Goal: Transaction & Acquisition: Purchase product/service

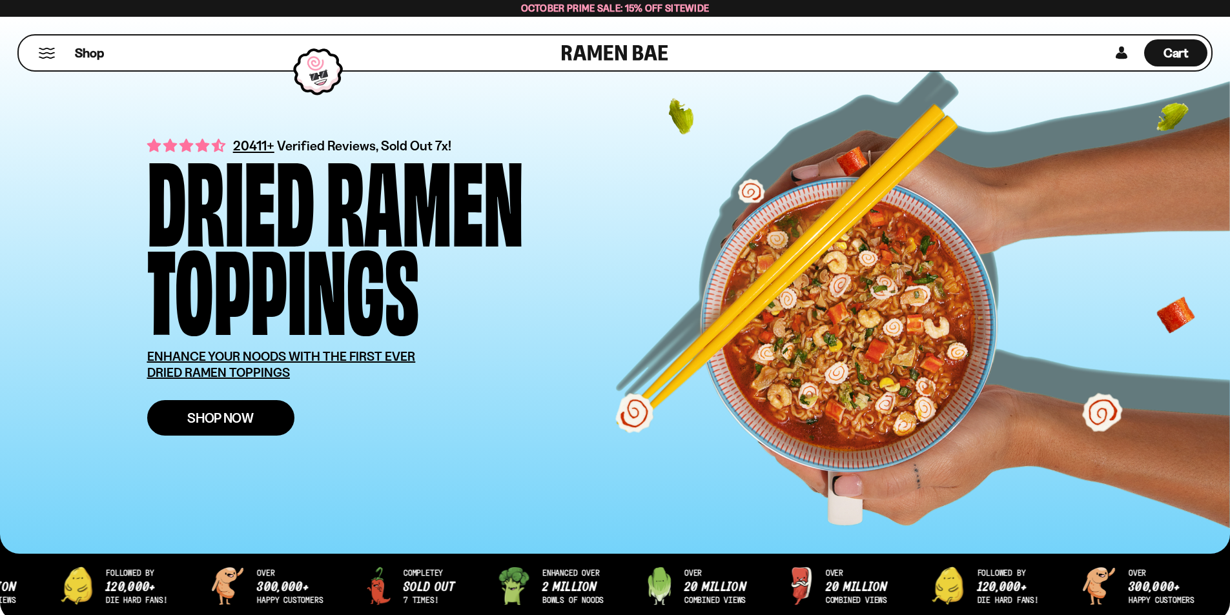
click at [214, 414] on span "Shop Now" at bounding box center [220, 418] width 66 height 14
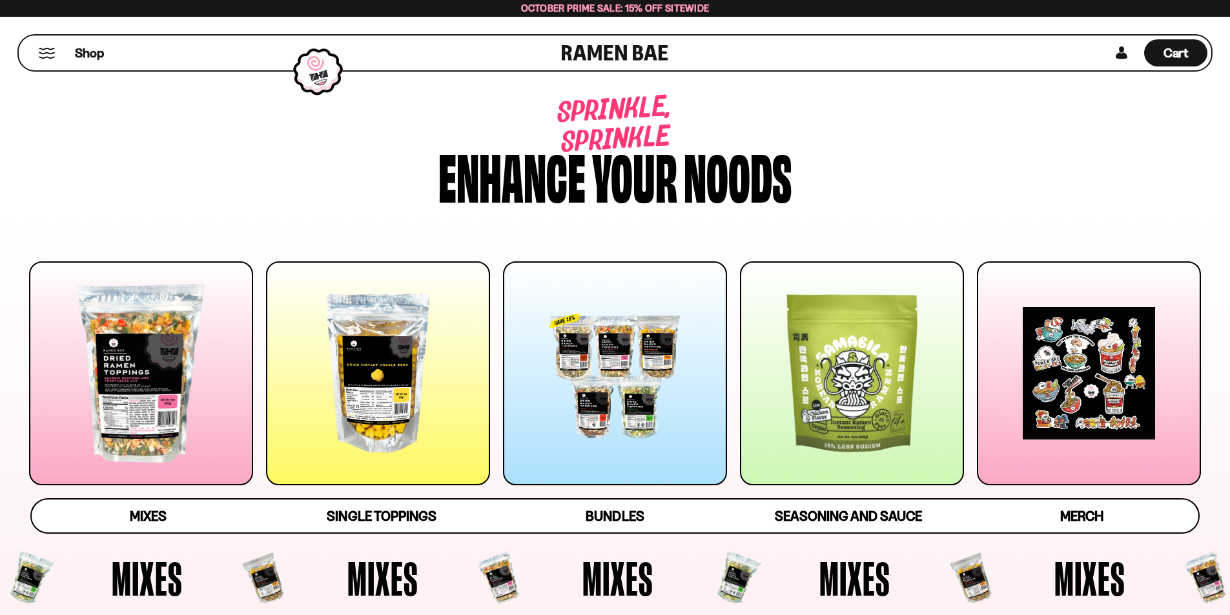
click at [131, 391] on div at bounding box center [141, 373] width 224 height 224
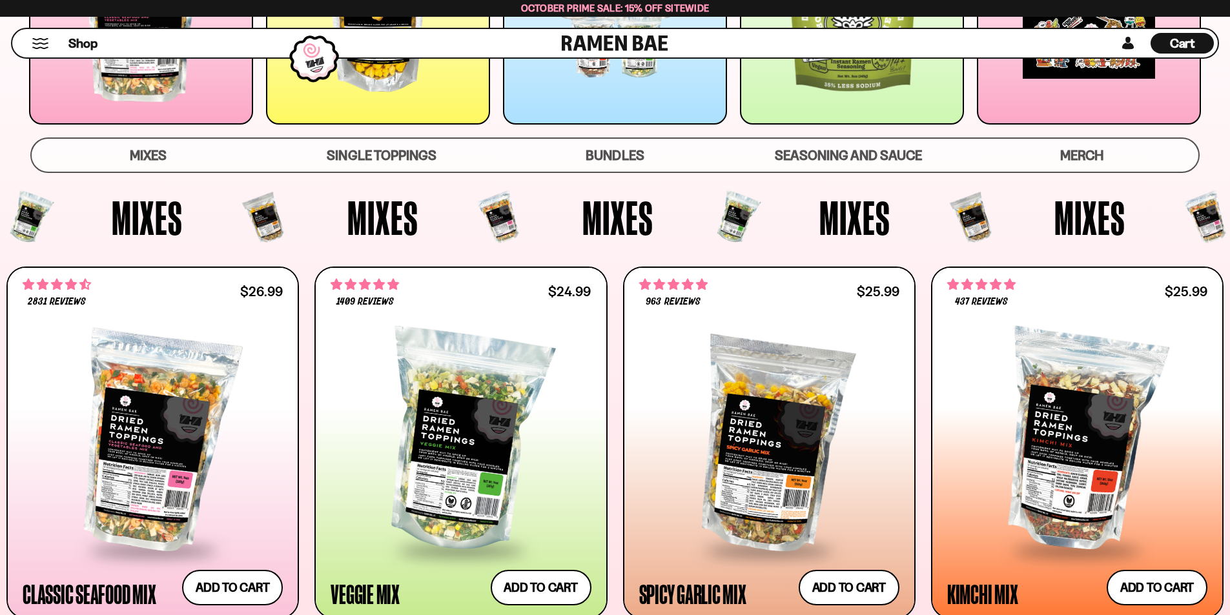
scroll to position [500, 0]
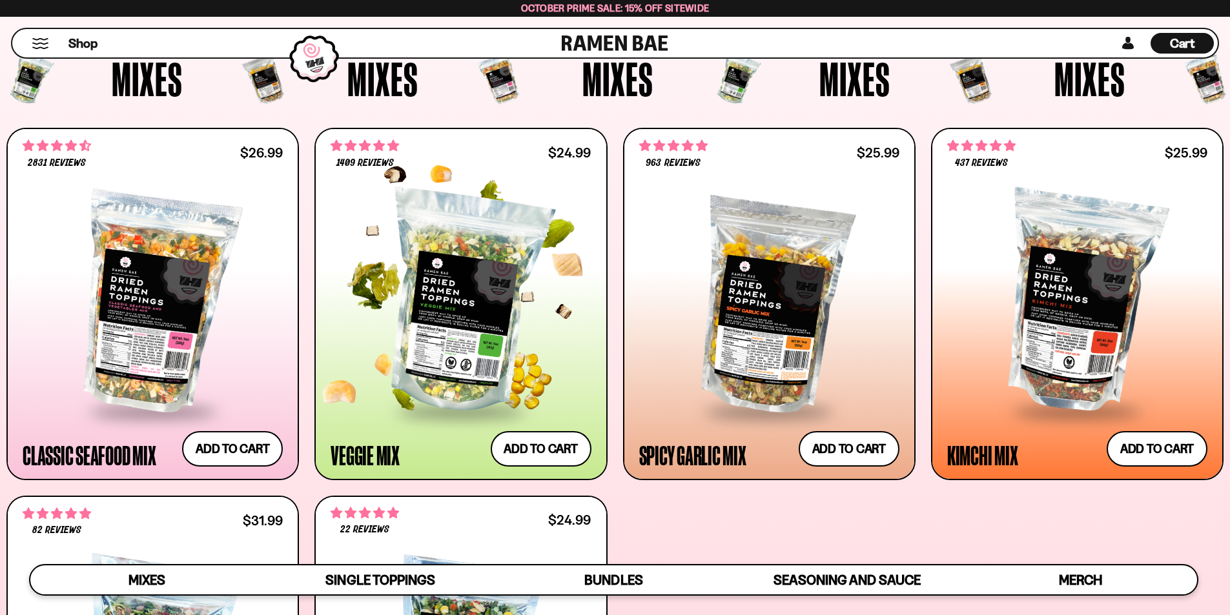
click at [458, 331] on div at bounding box center [461, 303] width 260 height 216
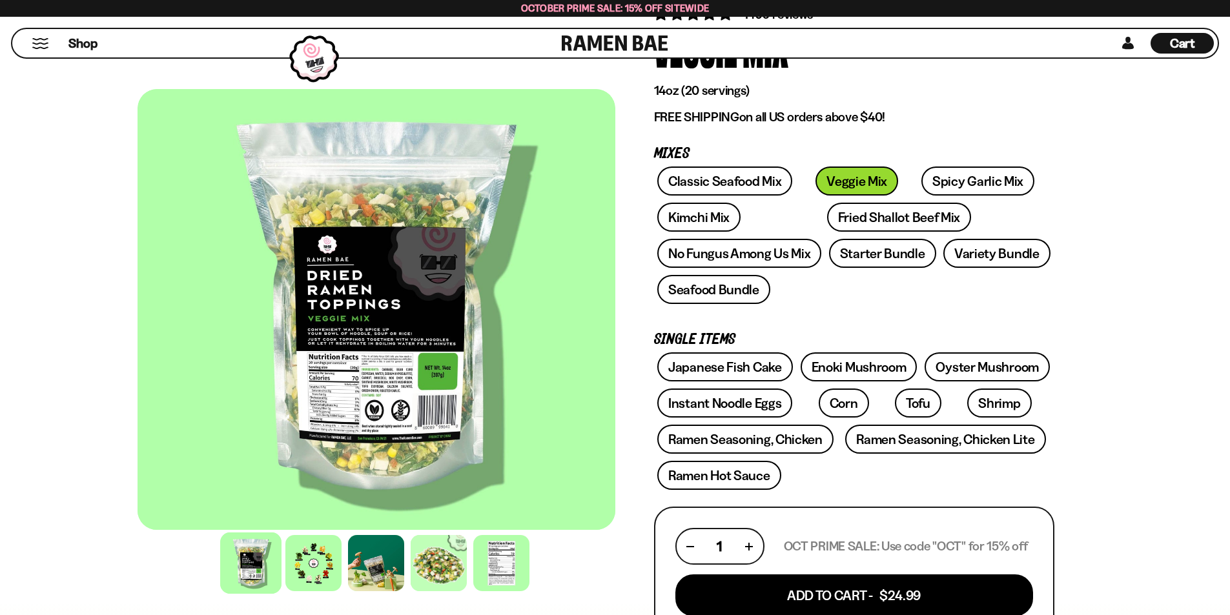
scroll to position [172, 0]
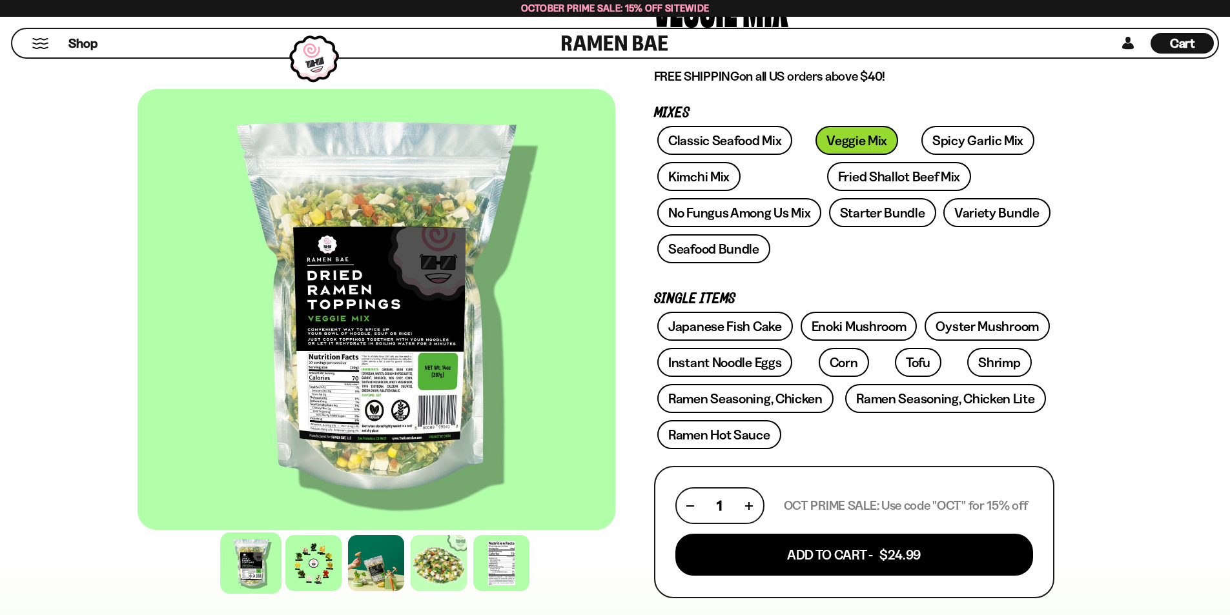
click at [1073, 176] on div "1409 reviews Veggie Mix 14oz (20 servings) FREE SHIPPING on all US orders above…" at bounding box center [854, 568] width 478 height 1272
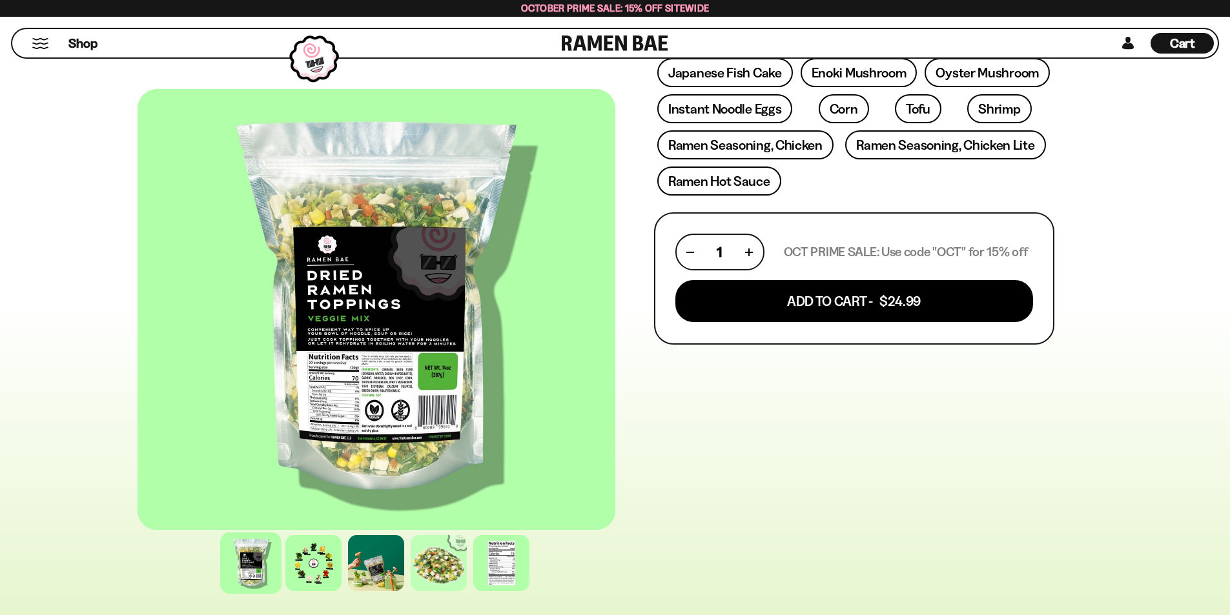
scroll to position [431, 0]
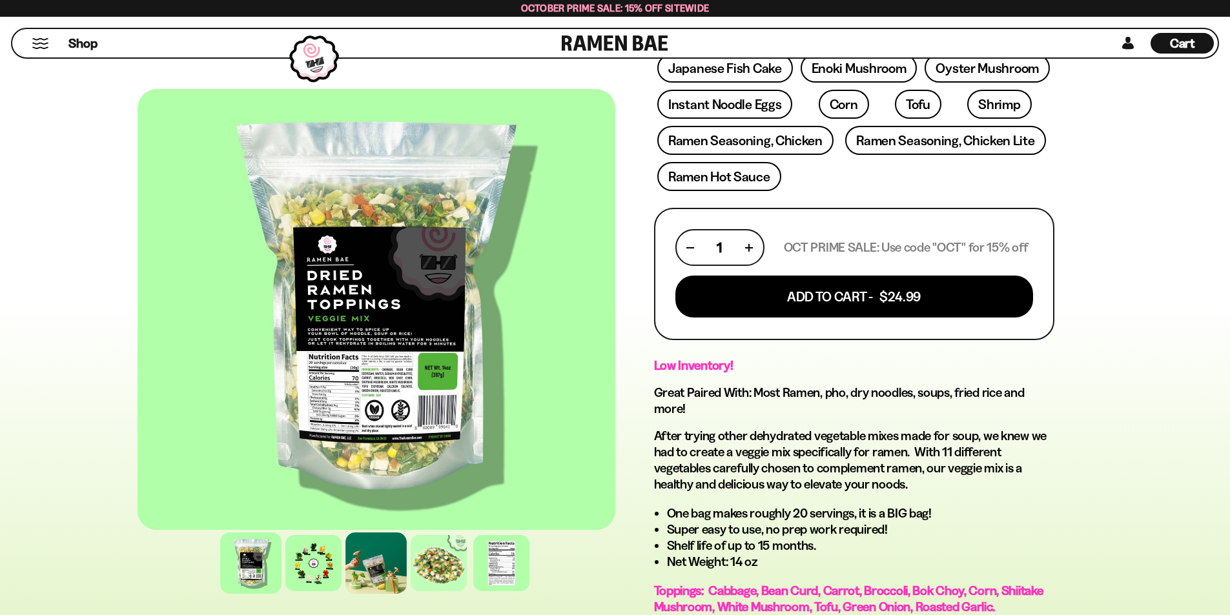
click at [373, 556] on div at bounding box center [375, 563] width 61 height 61
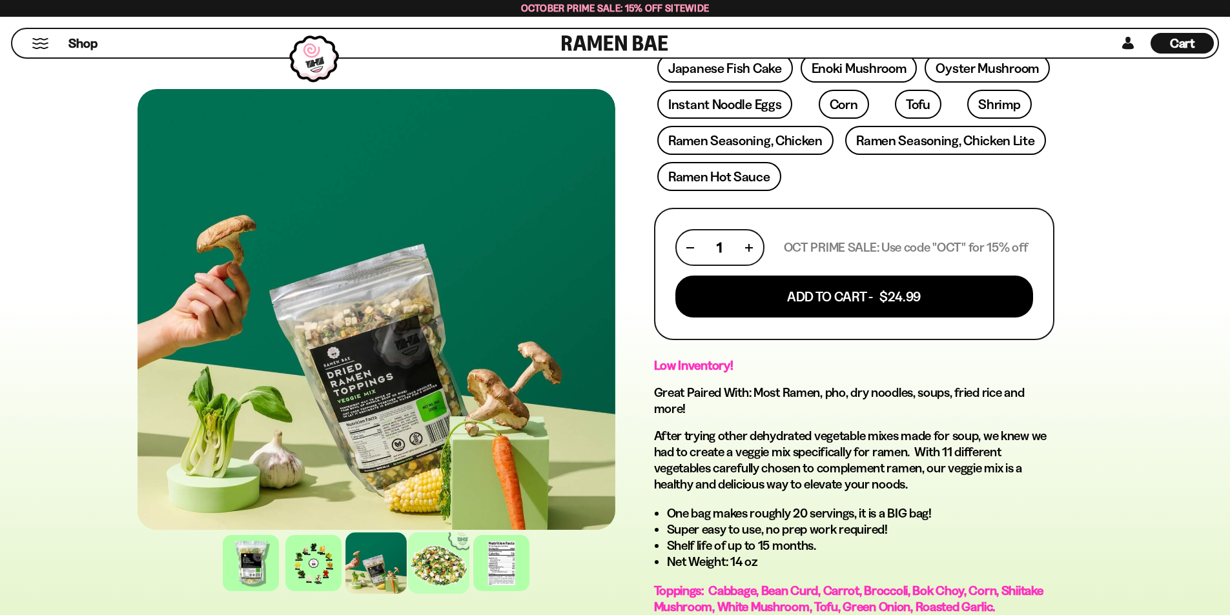
click at [442, 560] on div at bounding box center [438, 563] width 61 height 61
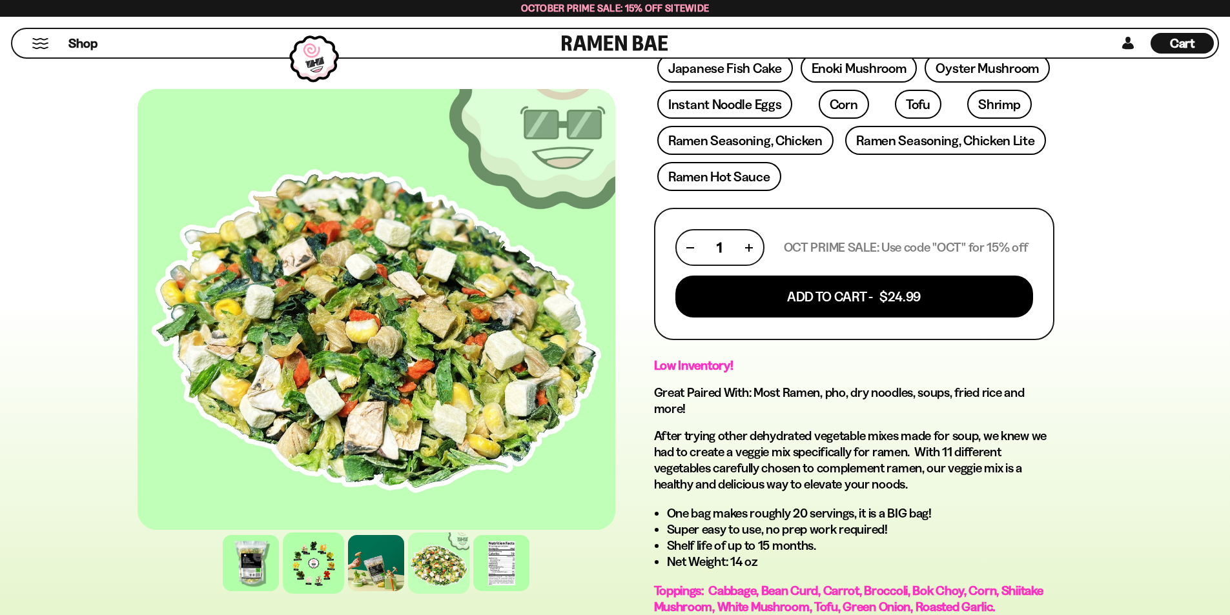
click at [297, 553] on div at bounding box center [313, 563] width 61 height 61
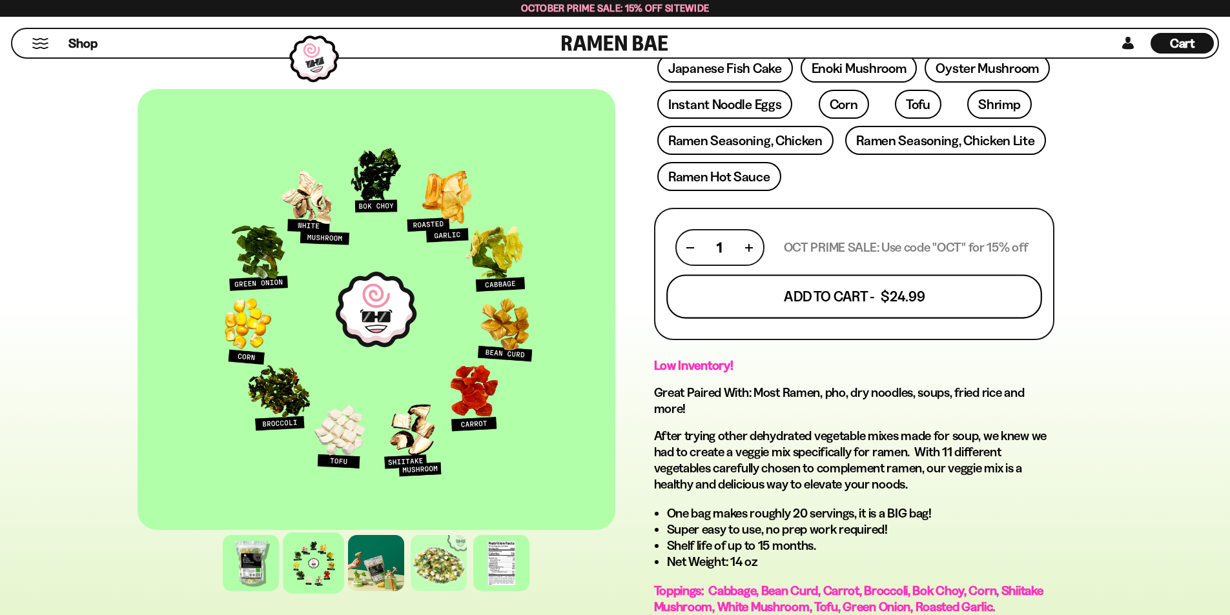
click at [868, 285] on button "Add To Cart - $24.99" at bounding box center [854, 297] width 376 height 44
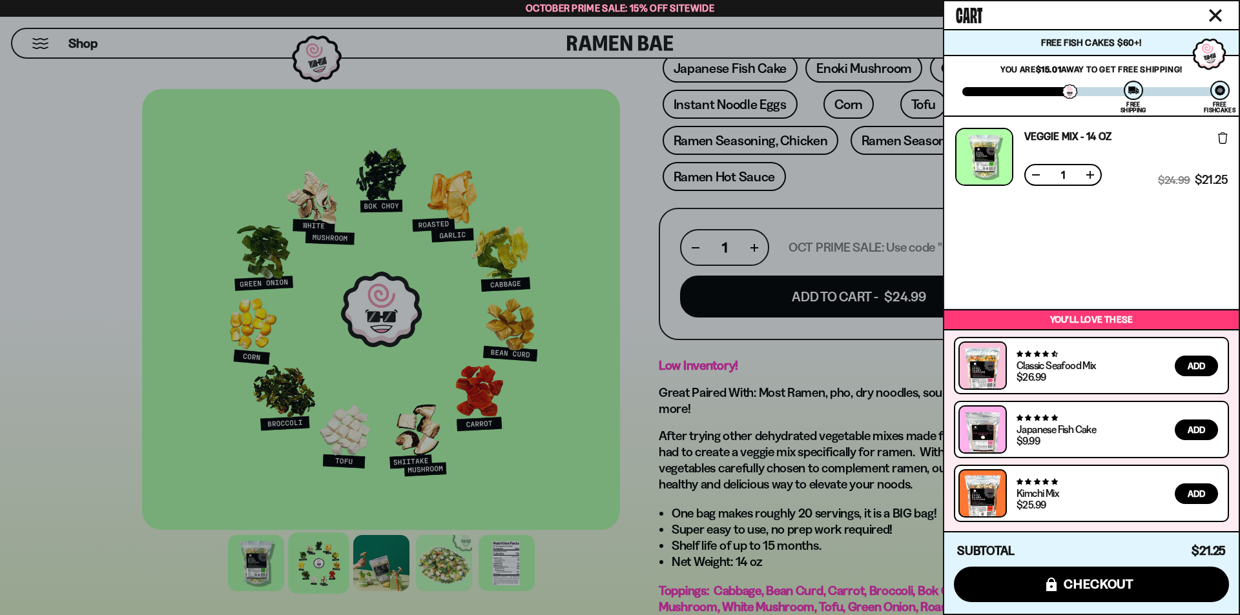
click at [1199, 360] on button "Add" at bounding box center [1195, 366] width 43 height 21
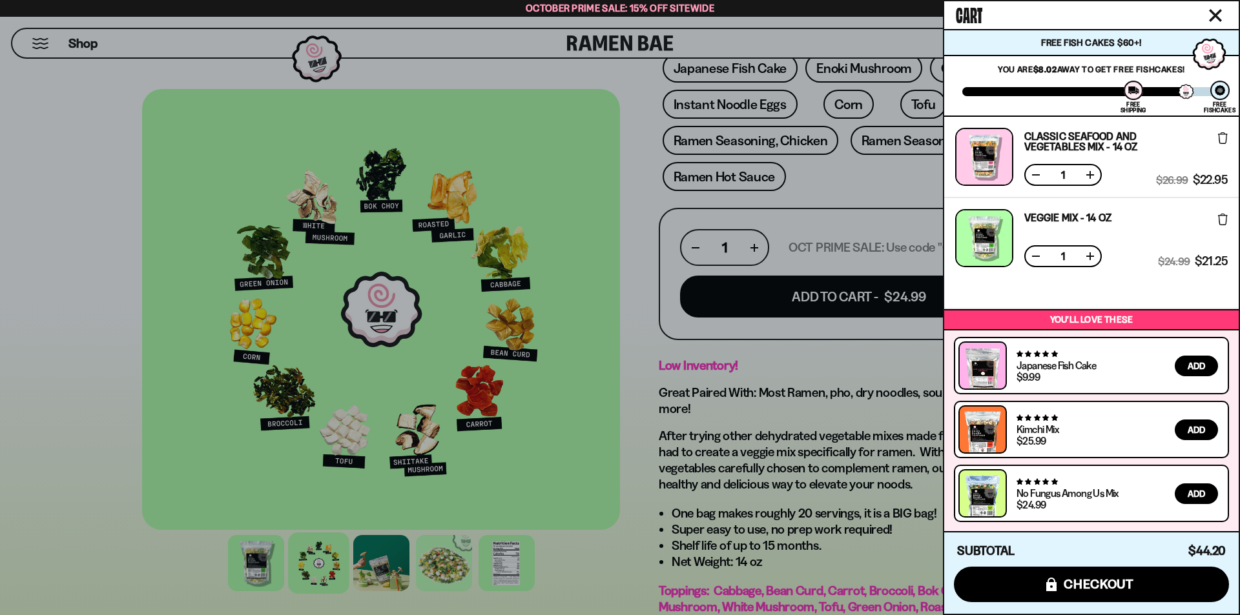
click at [596, 145] on div at bounding box center [620, 307] width 1240 height 615
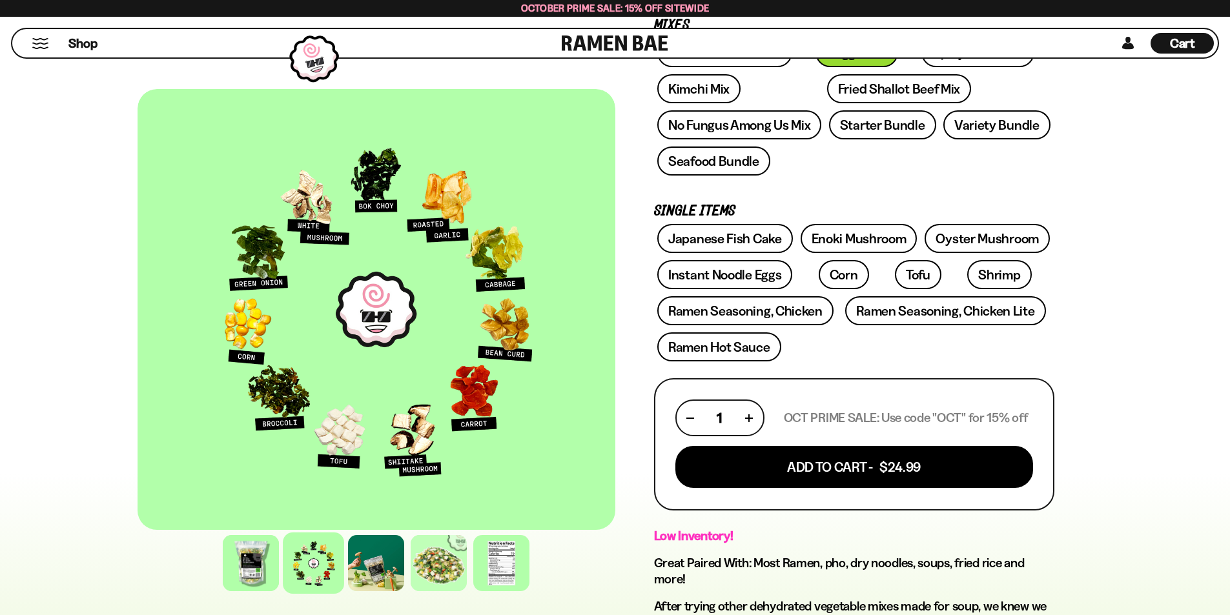
scroll to position [172, 0]
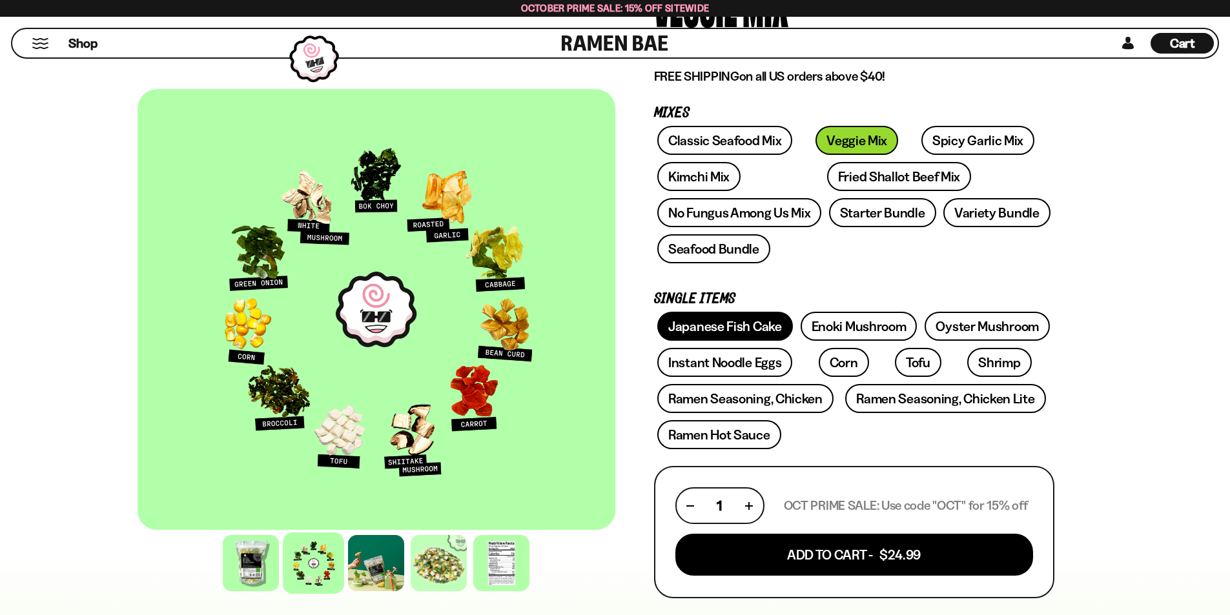
click at [726, 321] on link "Japanese Fish Cake" at bounding box center [725, 326] width 136 height 29
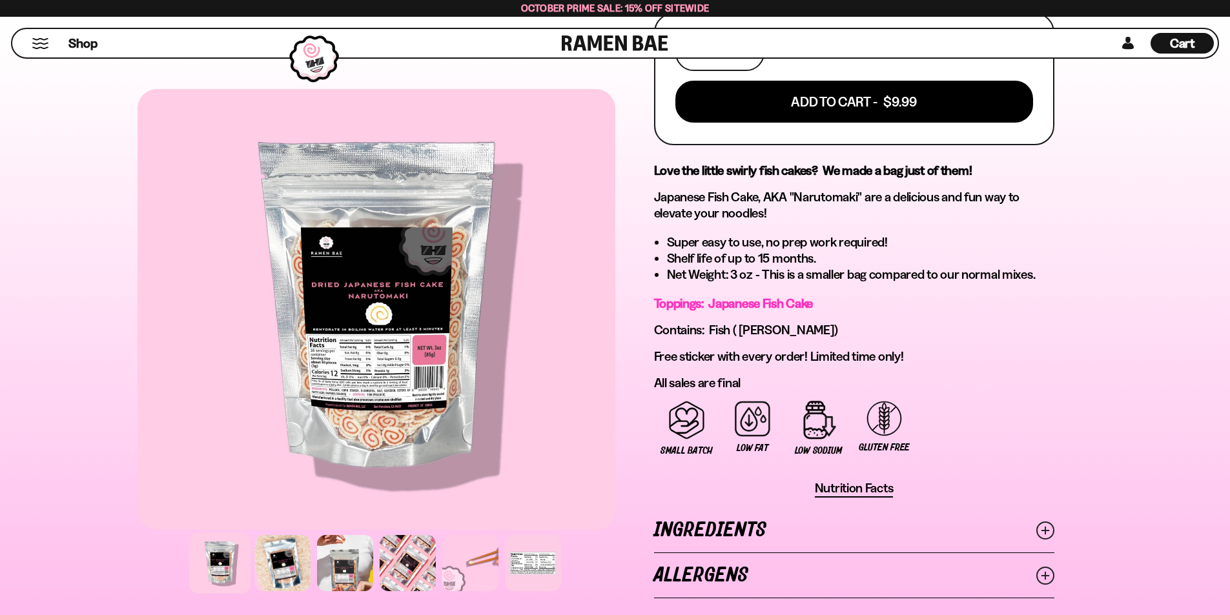
scroll to position [689, 0]
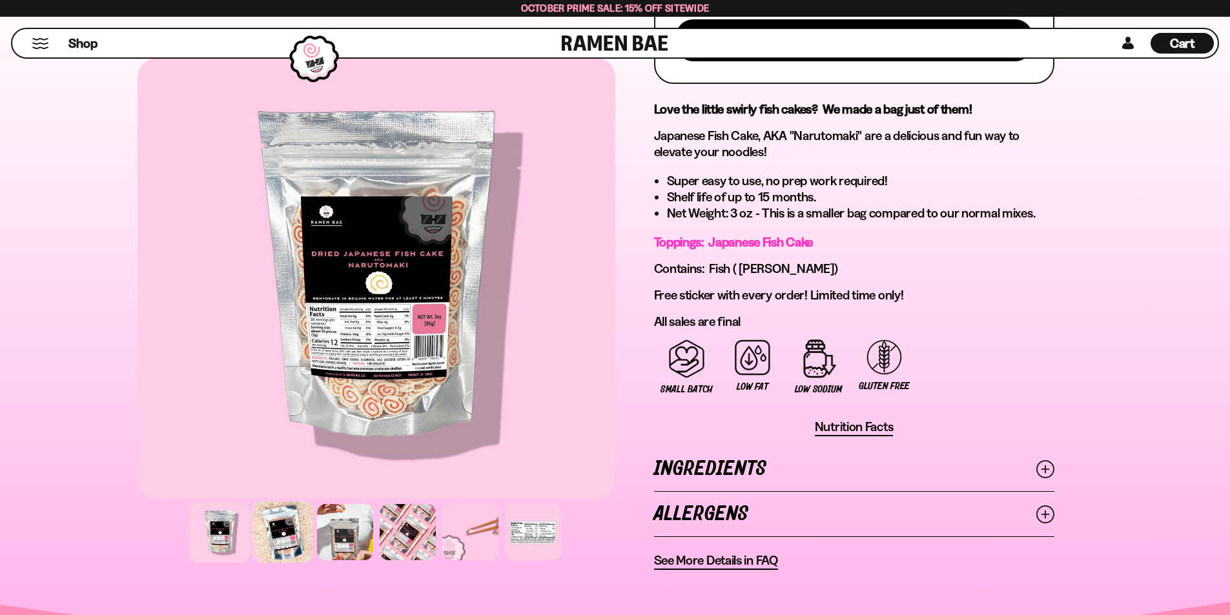
click at [283, 538] on div at bounding box center [282, 532] width 61 height 61
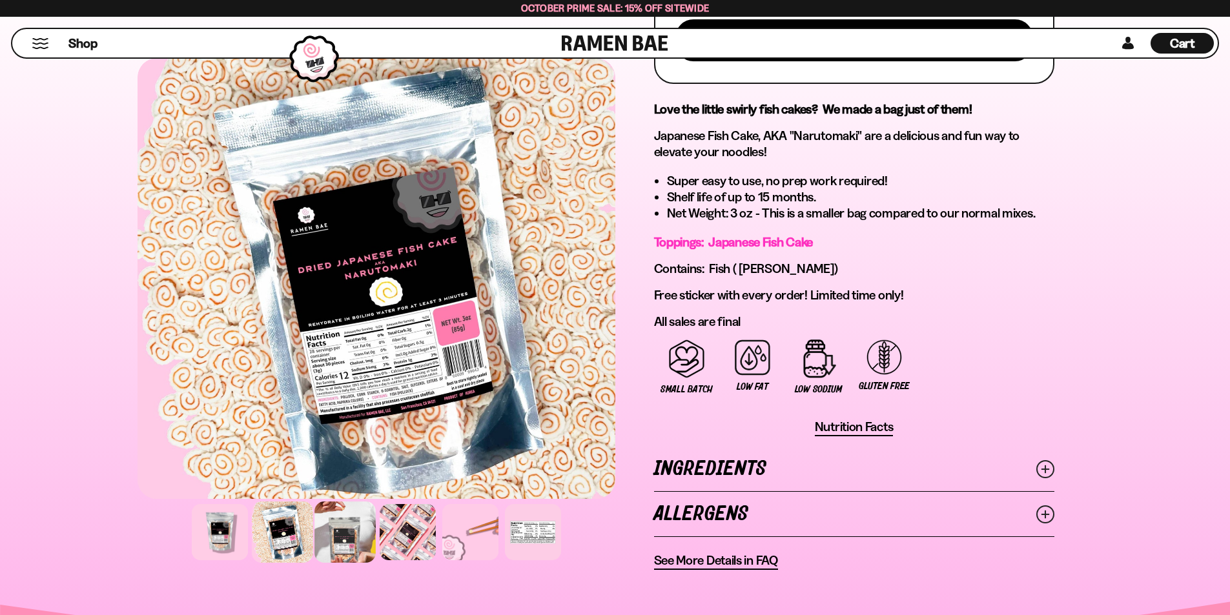
click at [340, 539] on div at bounding box center [344, 532] width 61 height 61
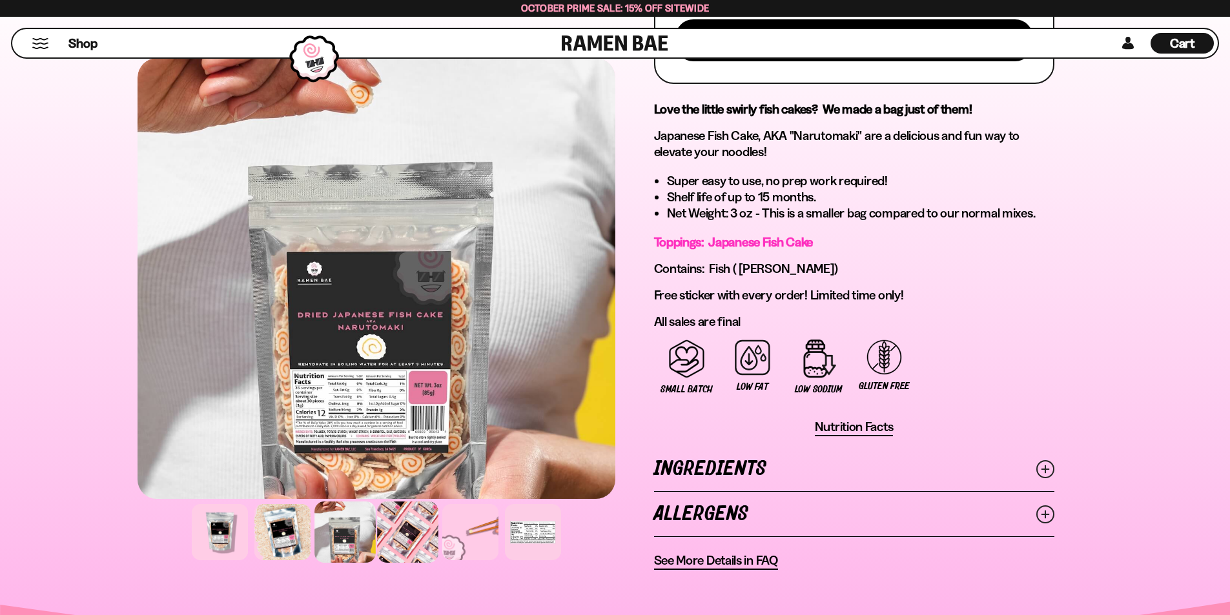
click at [391, 528] on div at bounding box center [407, 532] width 61 height 61
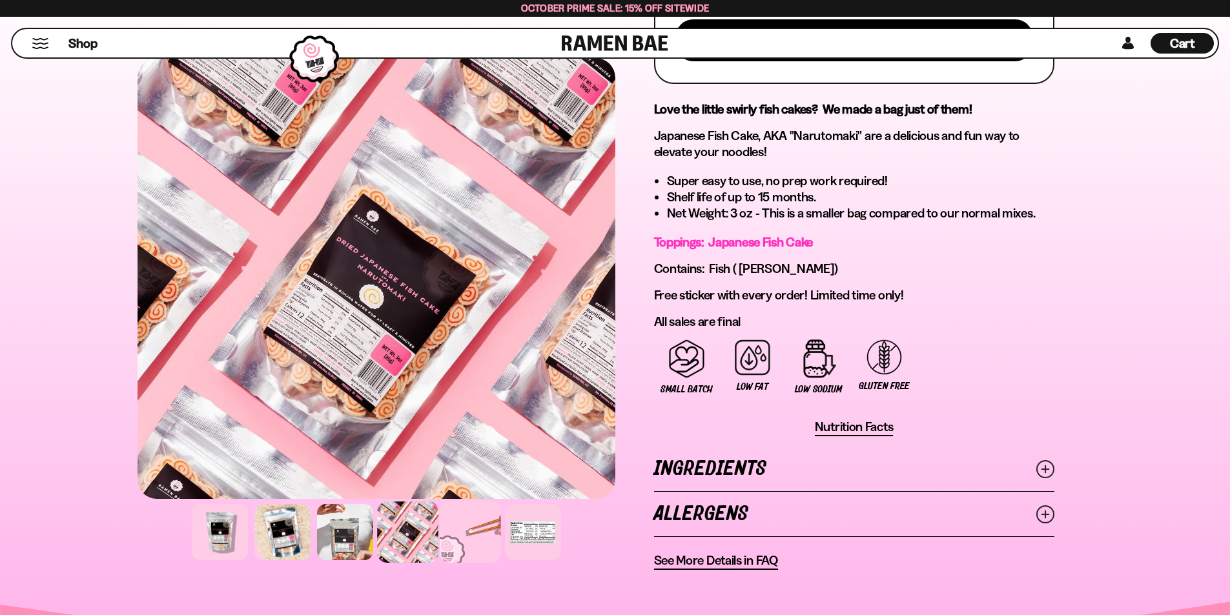
click at [466, 533] on div at bounding box center [470, 532] width 61 height 61
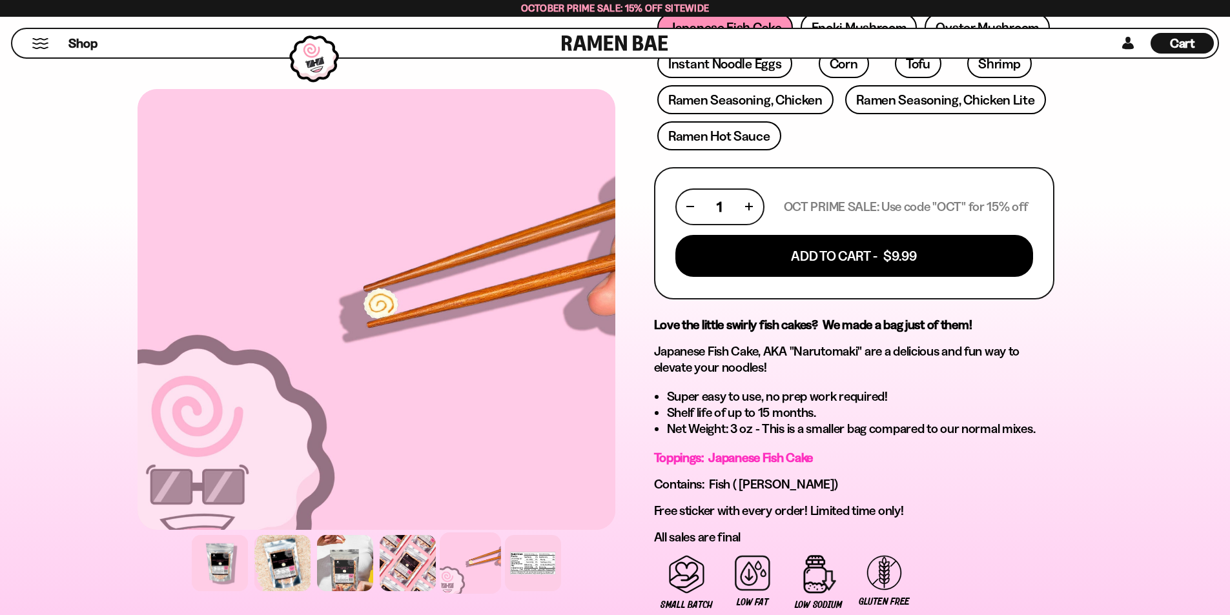
scroll to position [86, 0]
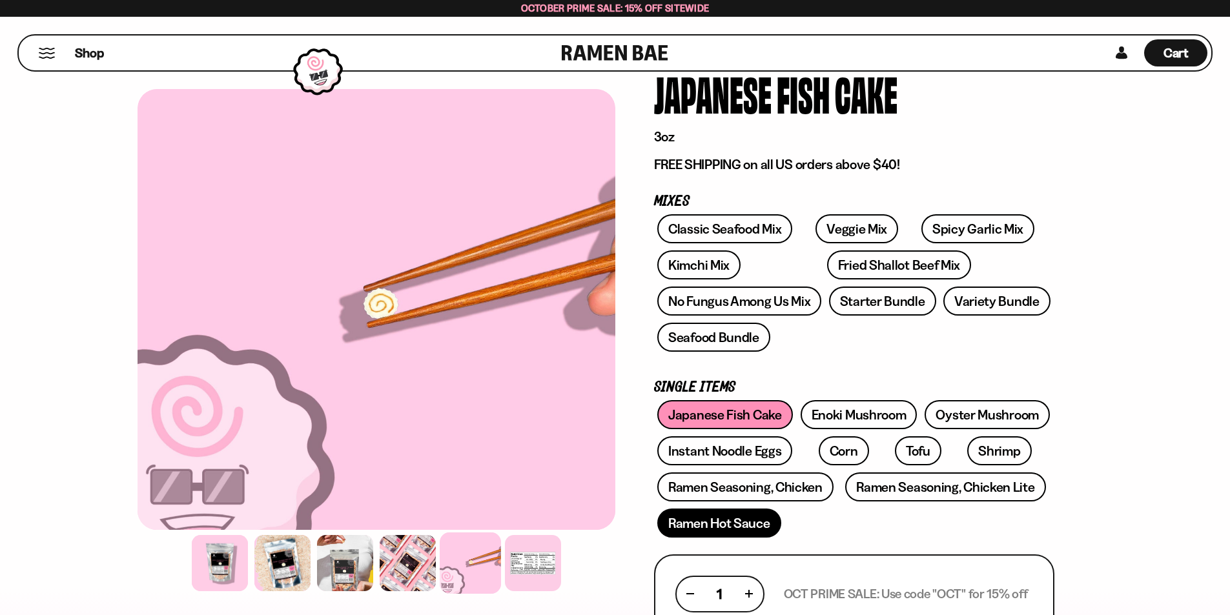
click at [701, 516] on link "Ramen Hot Sauce" at bounding box center [719, 523] width 124 height 29
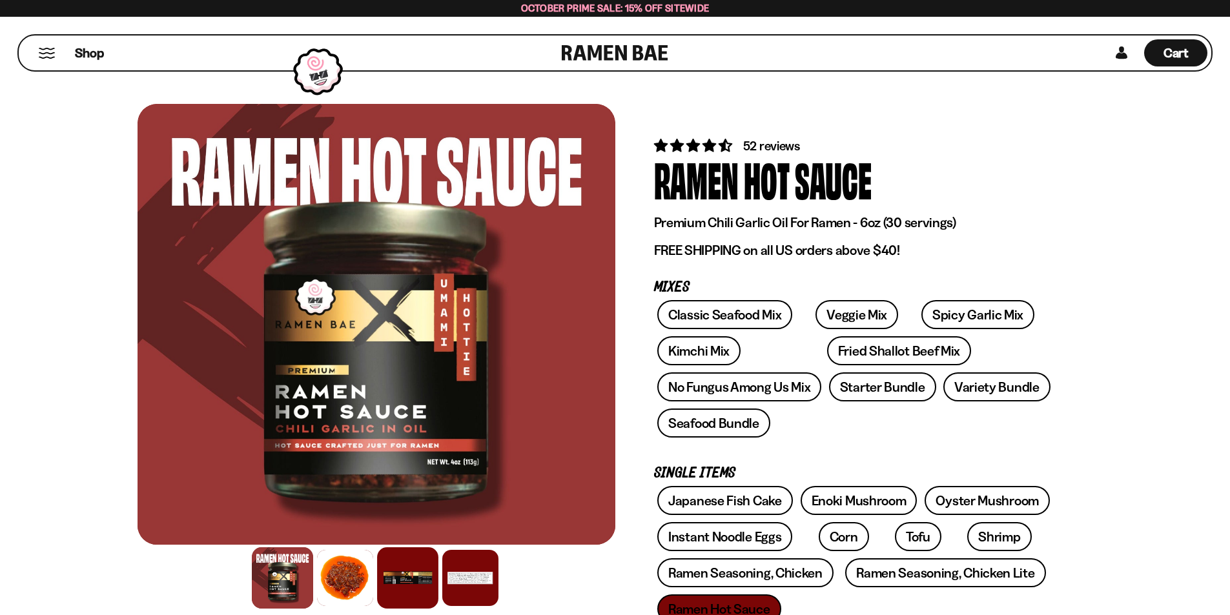
click at [402, 586] on div at bounding box center [407, 577] width 61 height 61
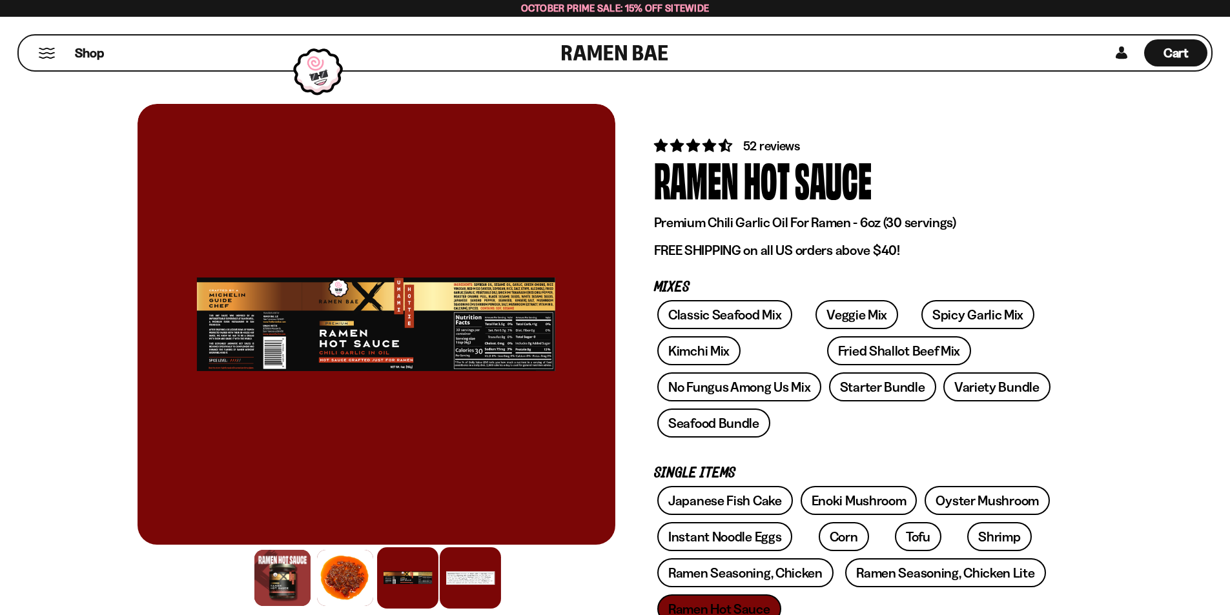
click at [468, 580] on div at bounding box center [470, 577] width 61 height 61
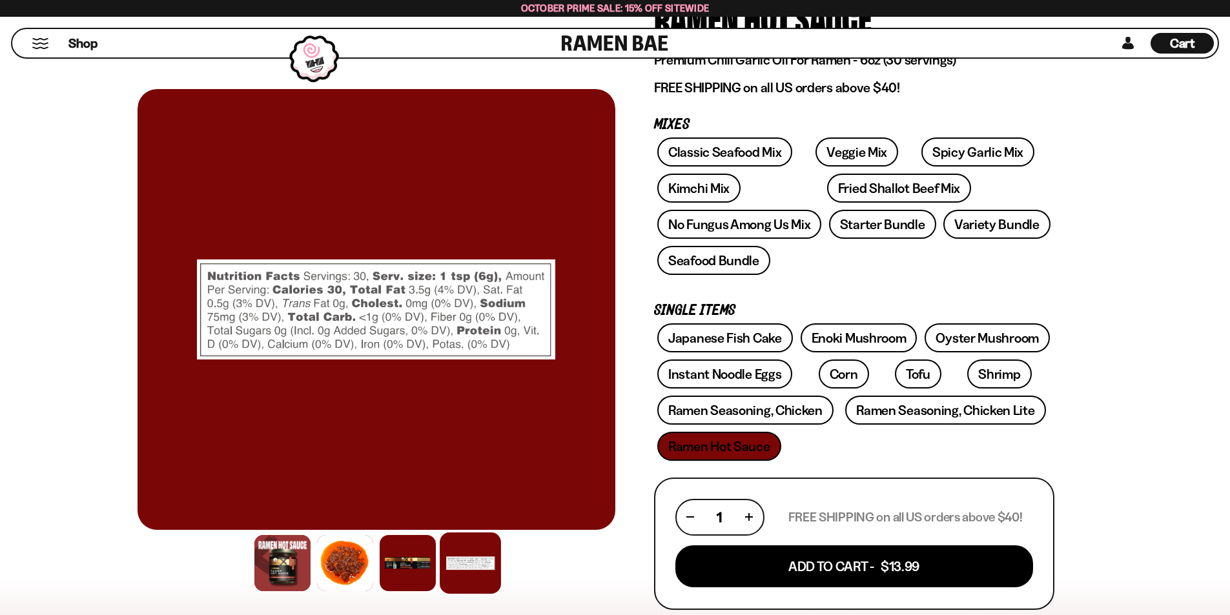
scroll to position [172, 0]
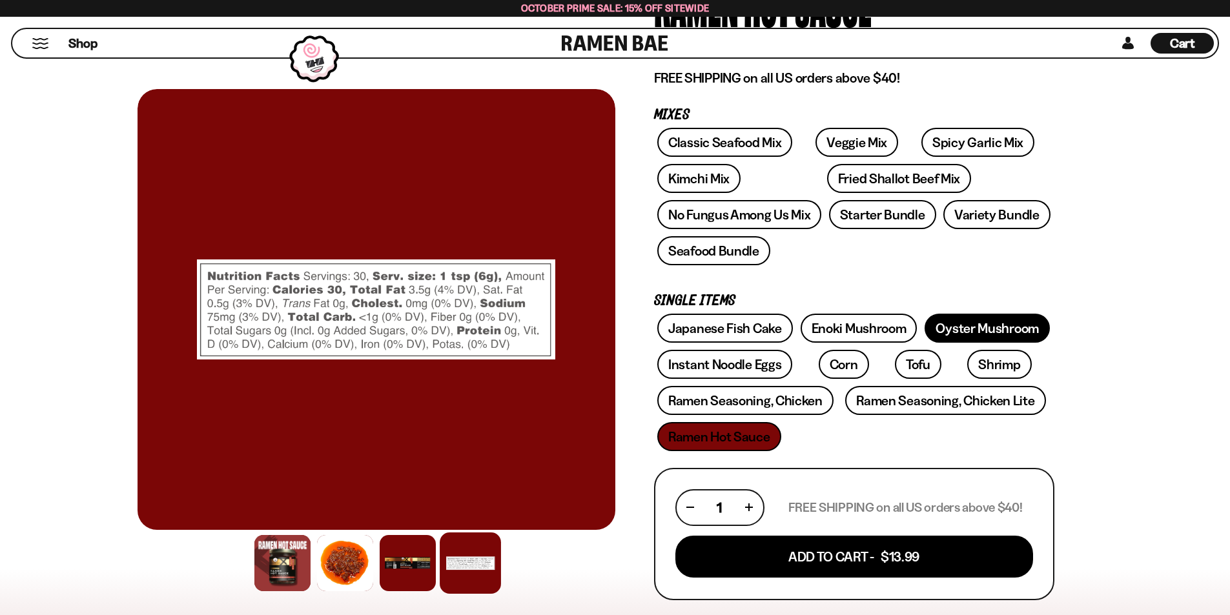
click at [976, 327] on link "Oyster Mushroom" at bounding box center [986, 328] width 125 height 29
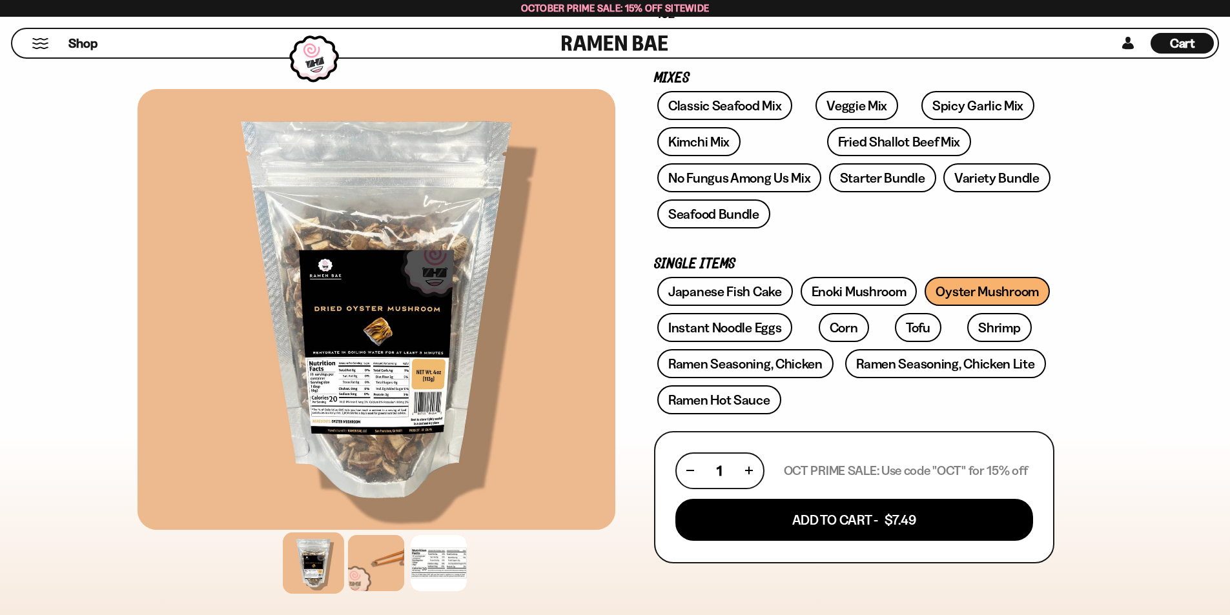
scroll to position [215, 0]
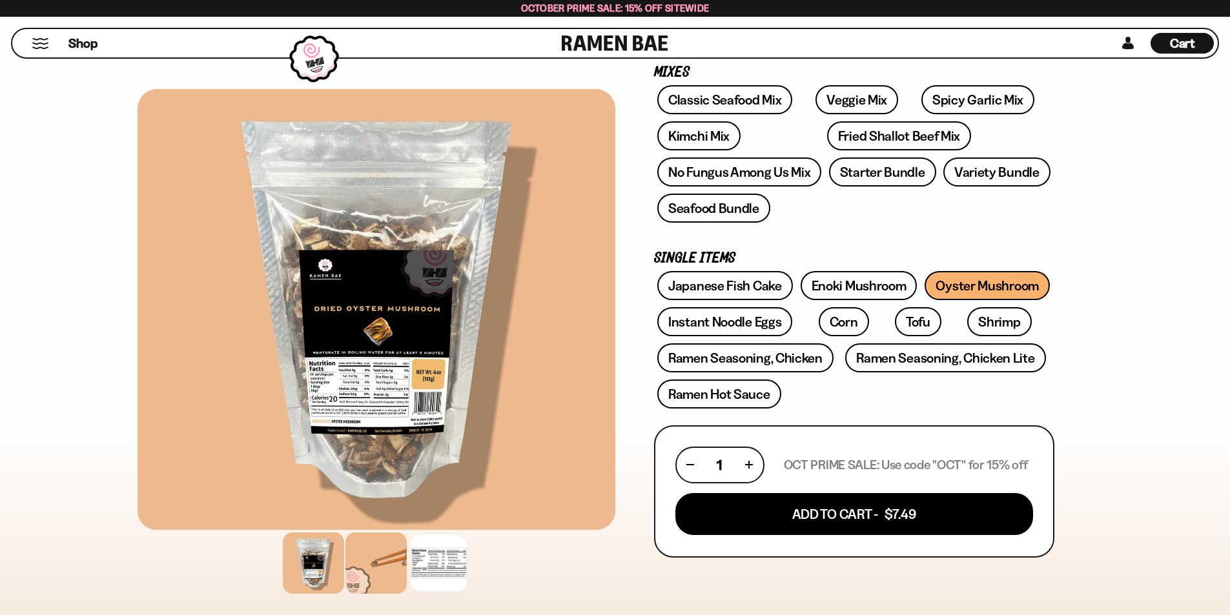
click at [370, 560] on div at bounding box center [375, 563] width 61 height 61
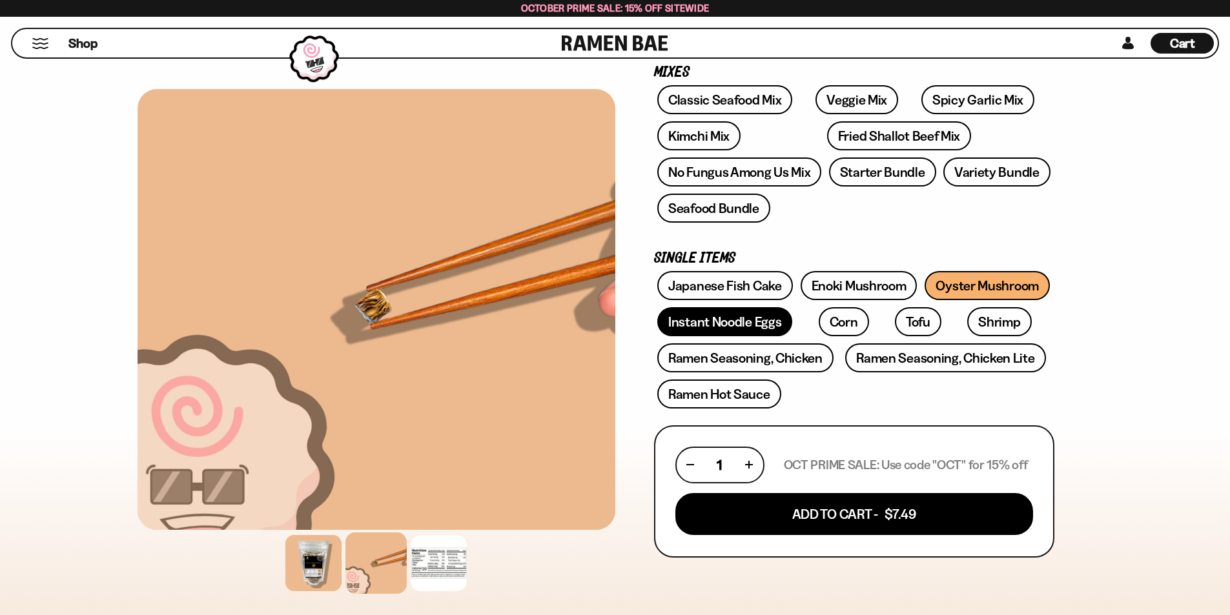
click at [731, 326] on link "Instant Noodle Eggs" at bounding box center [724, 321] width 135 height 29
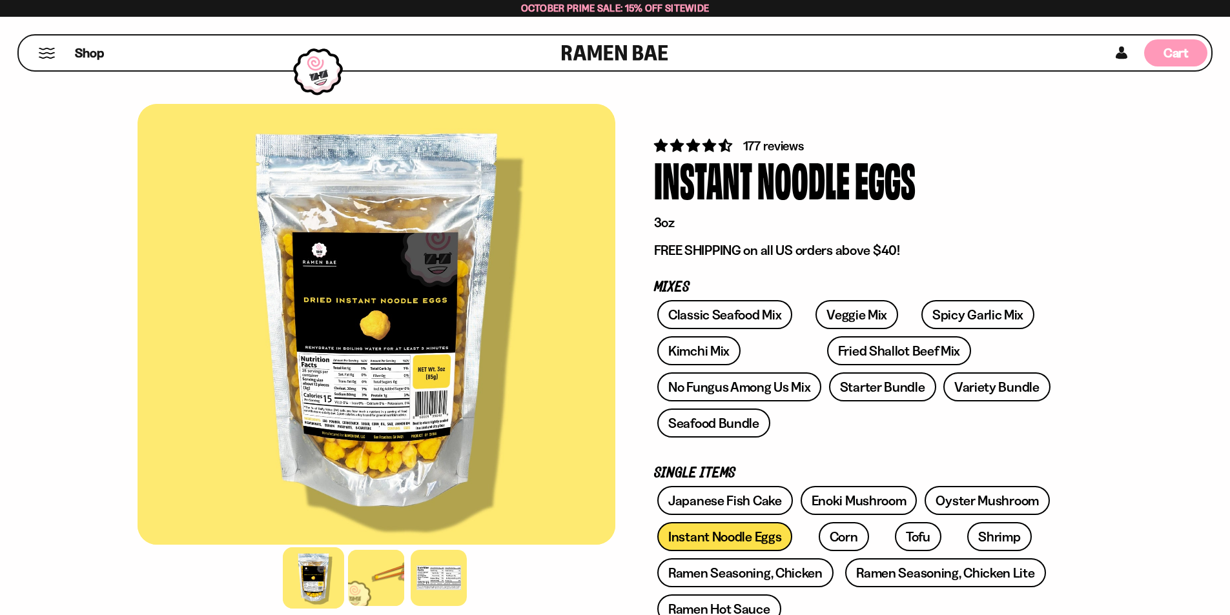
click at [1167, 61] on div "Cart D0381C2F-513E-4F90-8A41-6F0A75DCBAAA" at bounding box center [1175, 53] width 25 height 17
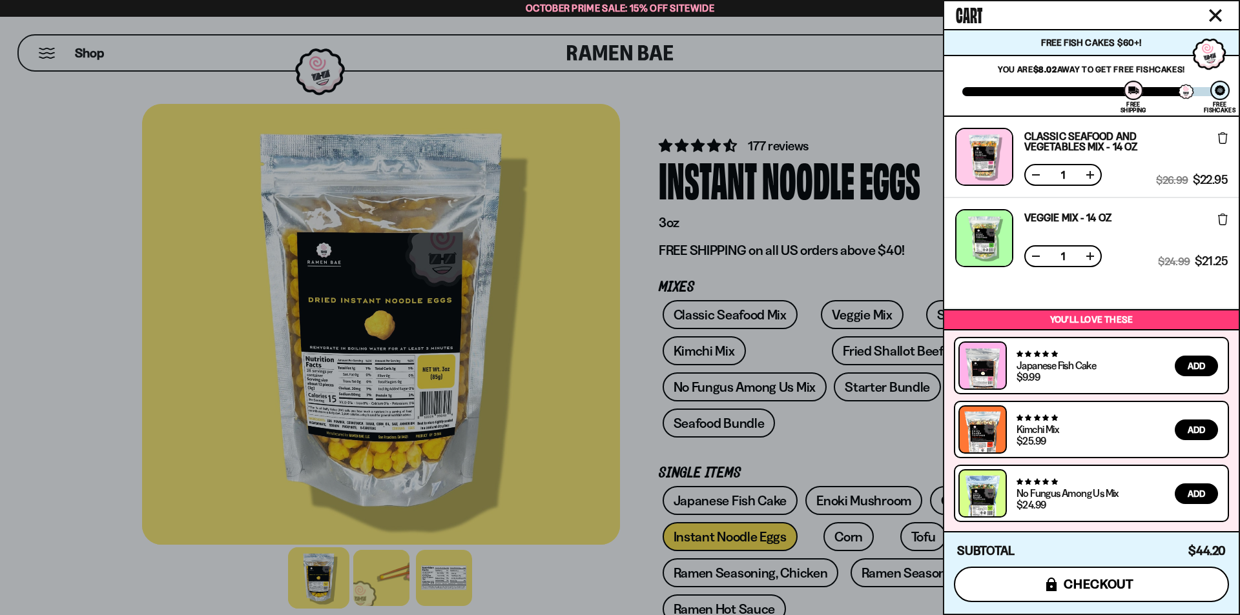
click at [1093, 580] on span "checkout" at bounding box center [1098, 584] width 70 height 14
